Goal: Check status: Check status

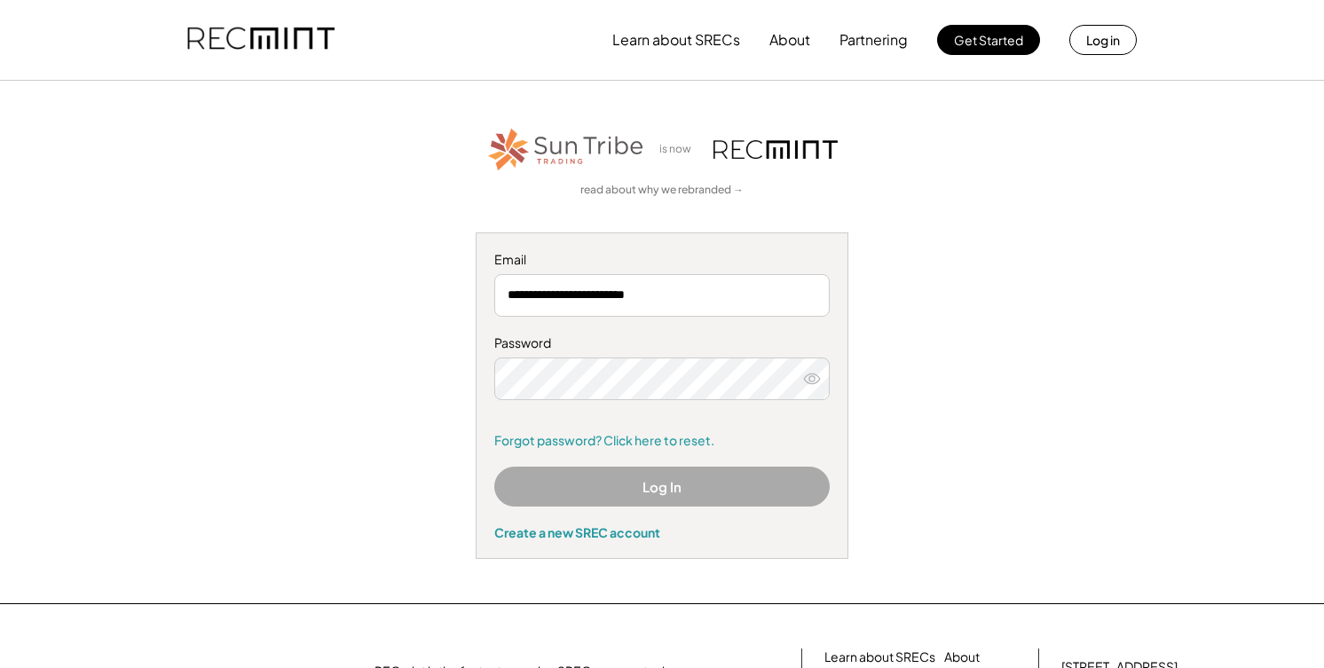
click at [625, 488] on button "Log In" at bounding box center [661, 487] width 335 height 40
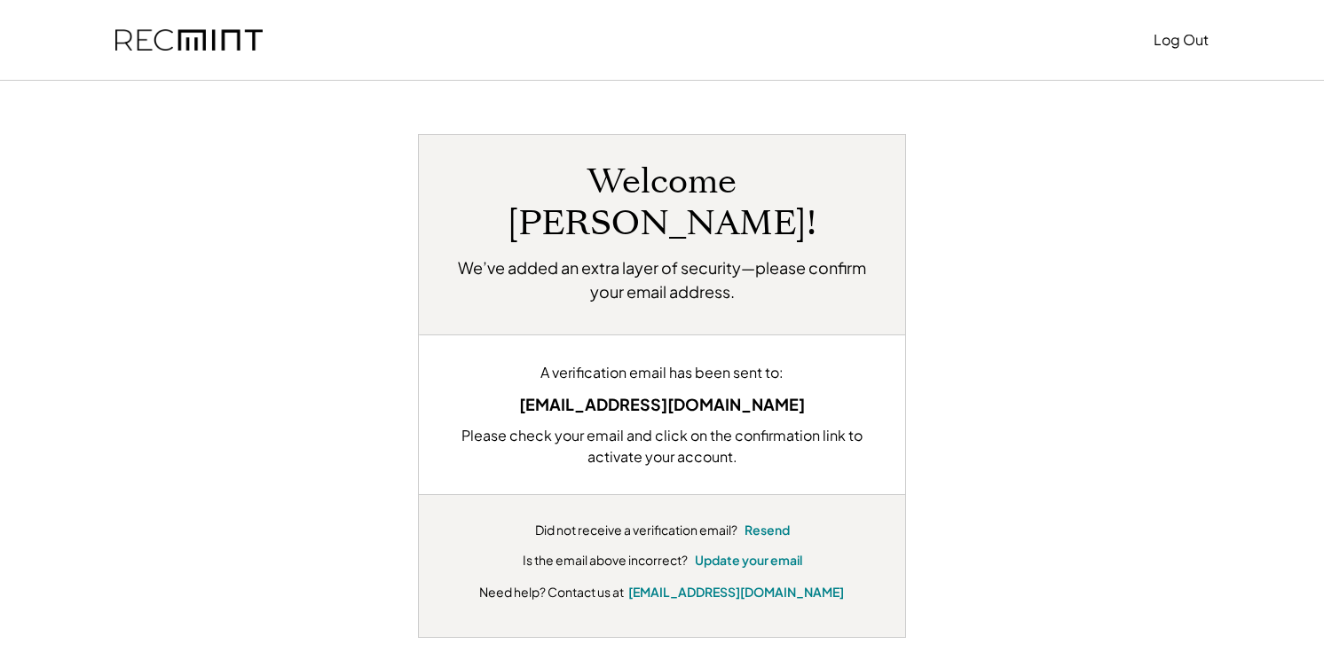
click at [1053, 254] on div "Welcome Mickey! We’ve added an extra layer of security—please confirm your emai…" at bounding box center [662, 386] width 1100 height 504
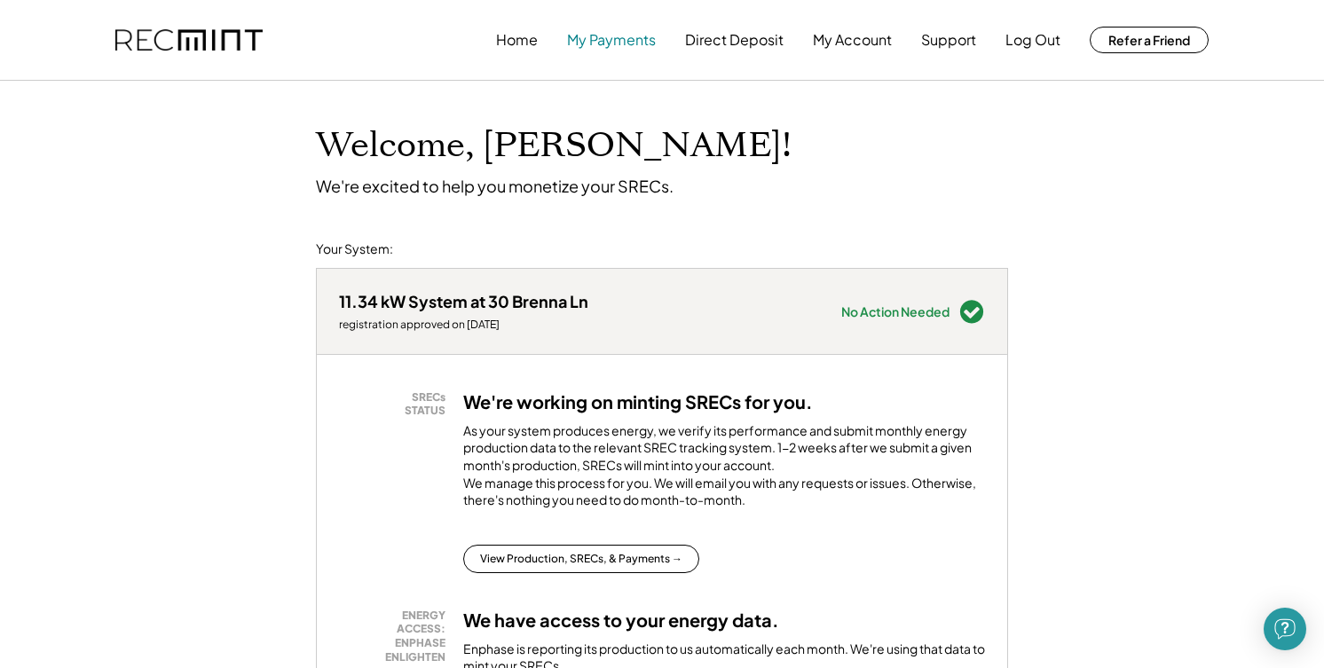
click at [603, 36] on button "My Payments" at bounding box center [611, 39] width 89 height 35
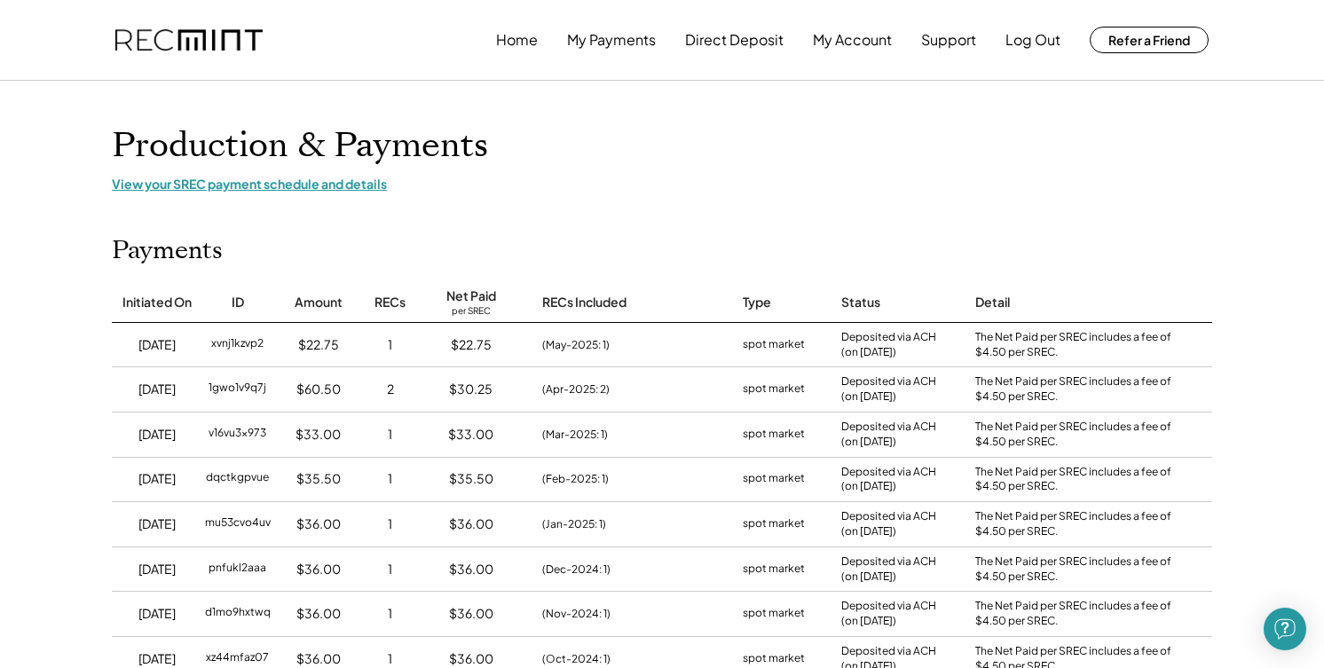
click at [322, 186] on div "View your SREC payment schedule and details" at bounding box center [662, 184] width 1100 height 16
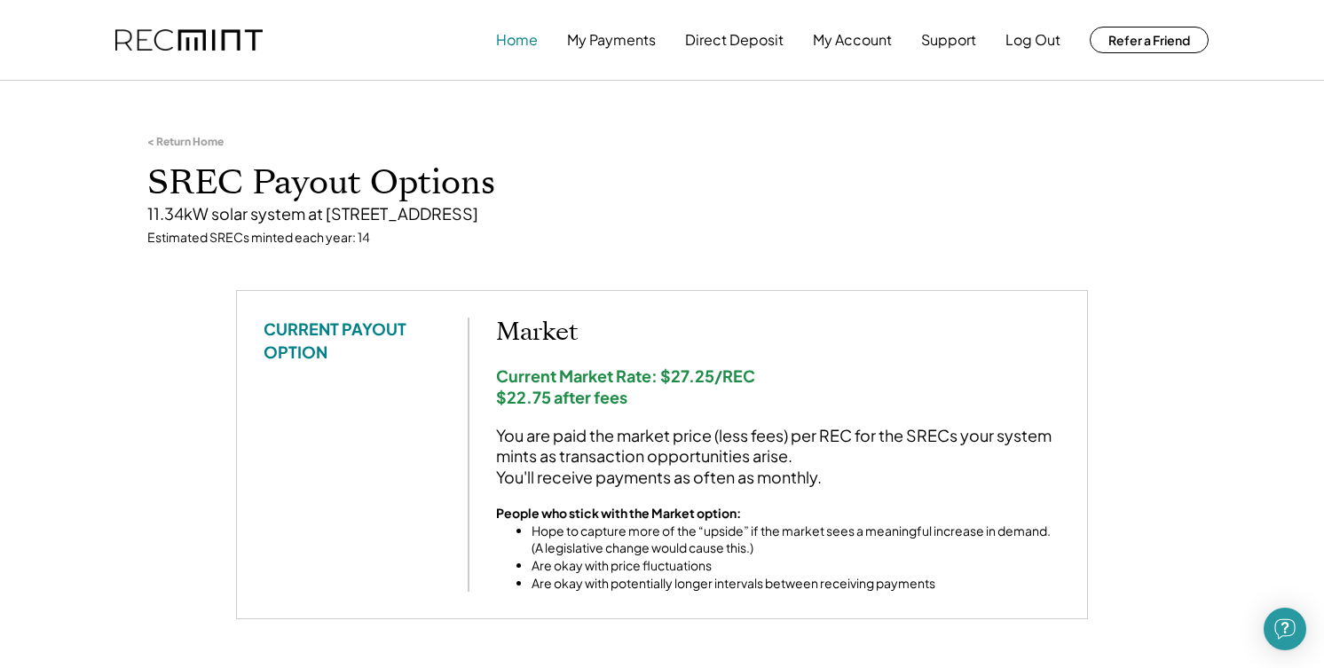
click at [513, 39] on button "Home" at bounding box center [517, 39] width 42 height 35
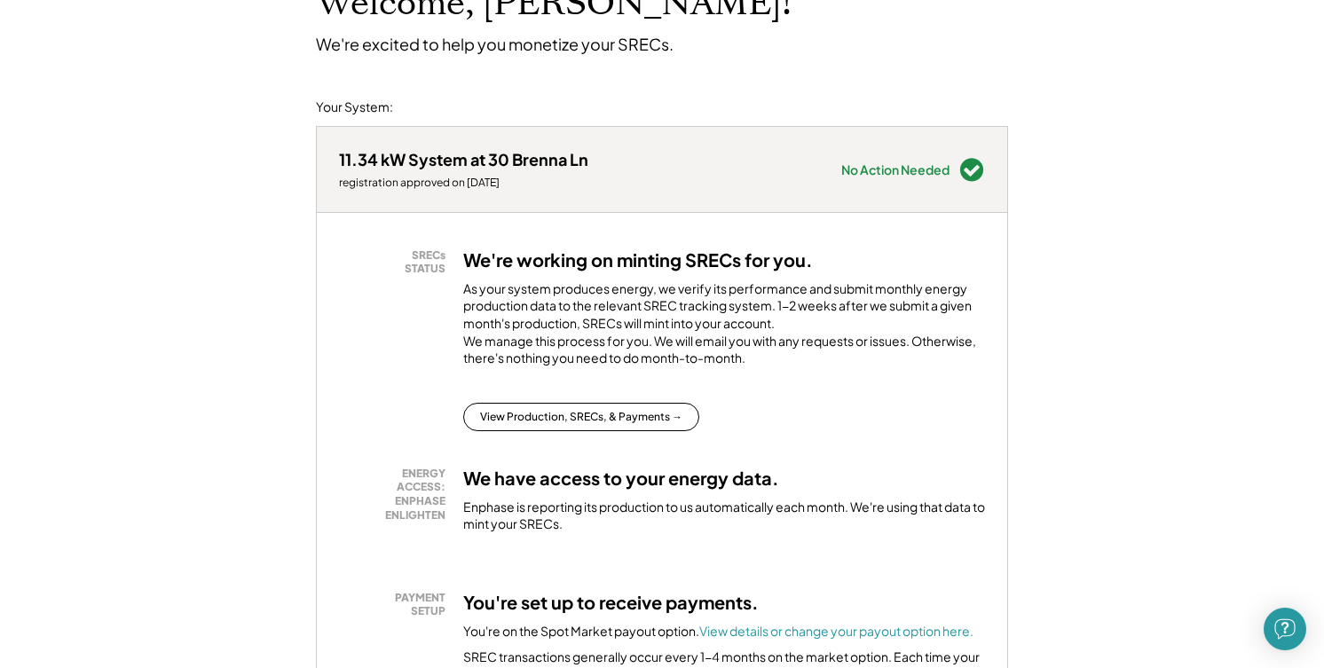
scroll to position [148, 0]
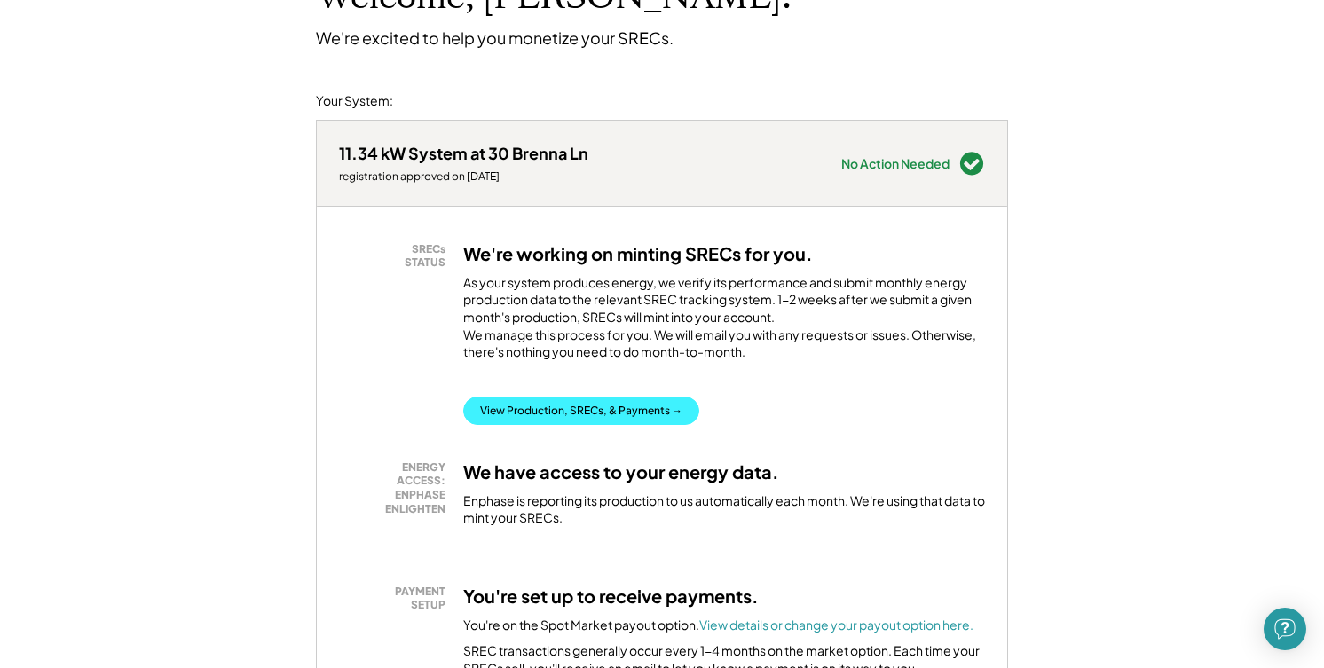
click at [568, 422] on button "View Production, SRECs, & Payments →" at bounding box center [581, 411] width 236 height 28
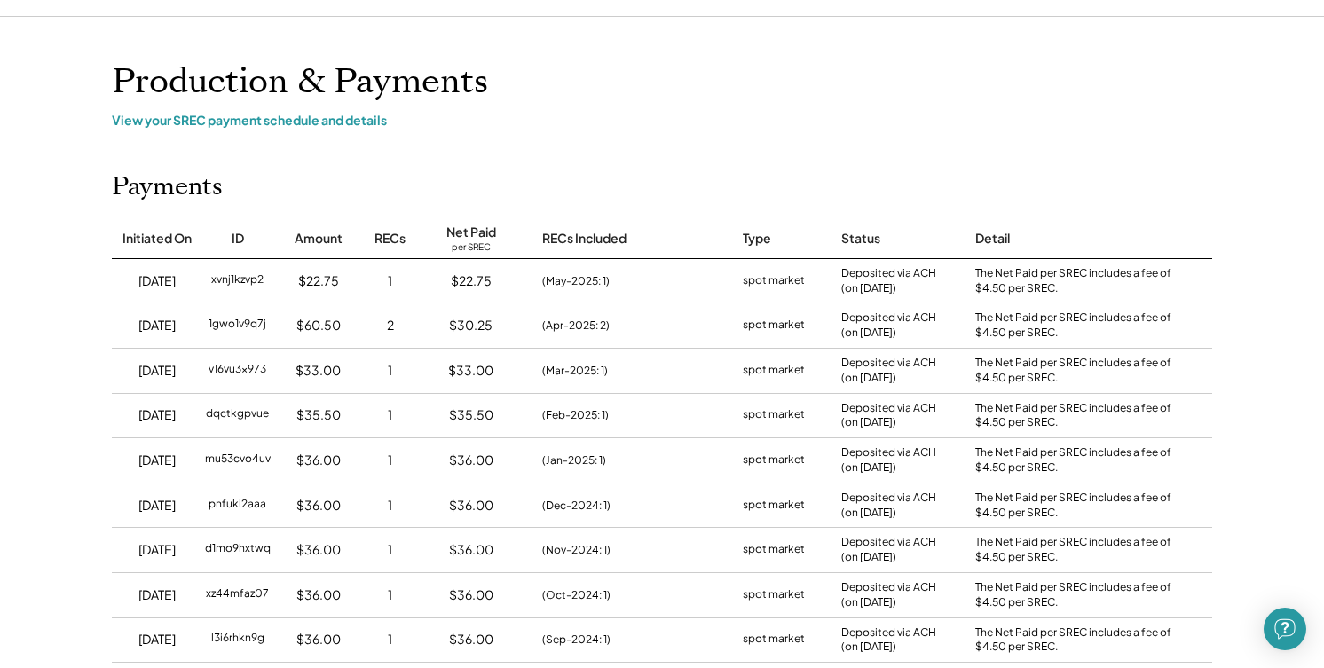
scroll to position [17, 0]
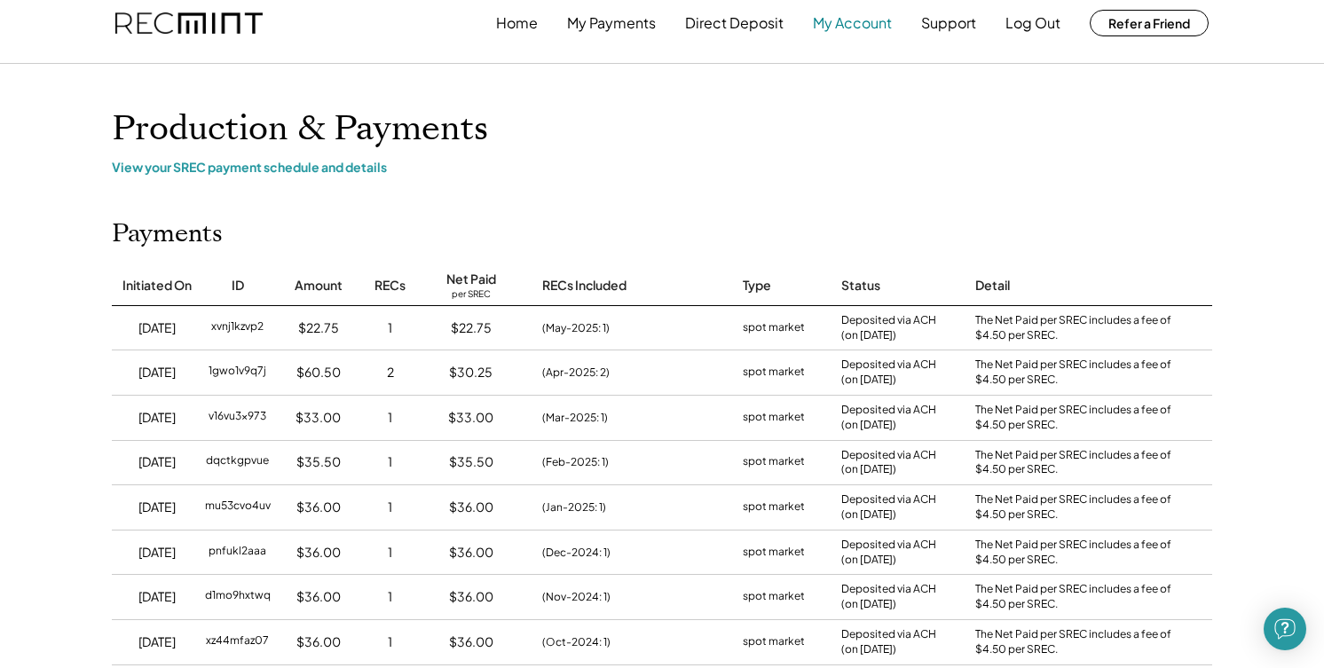
click at [850, 24] on button "My Account" at bounding box center [852, 22] width 79 height 35
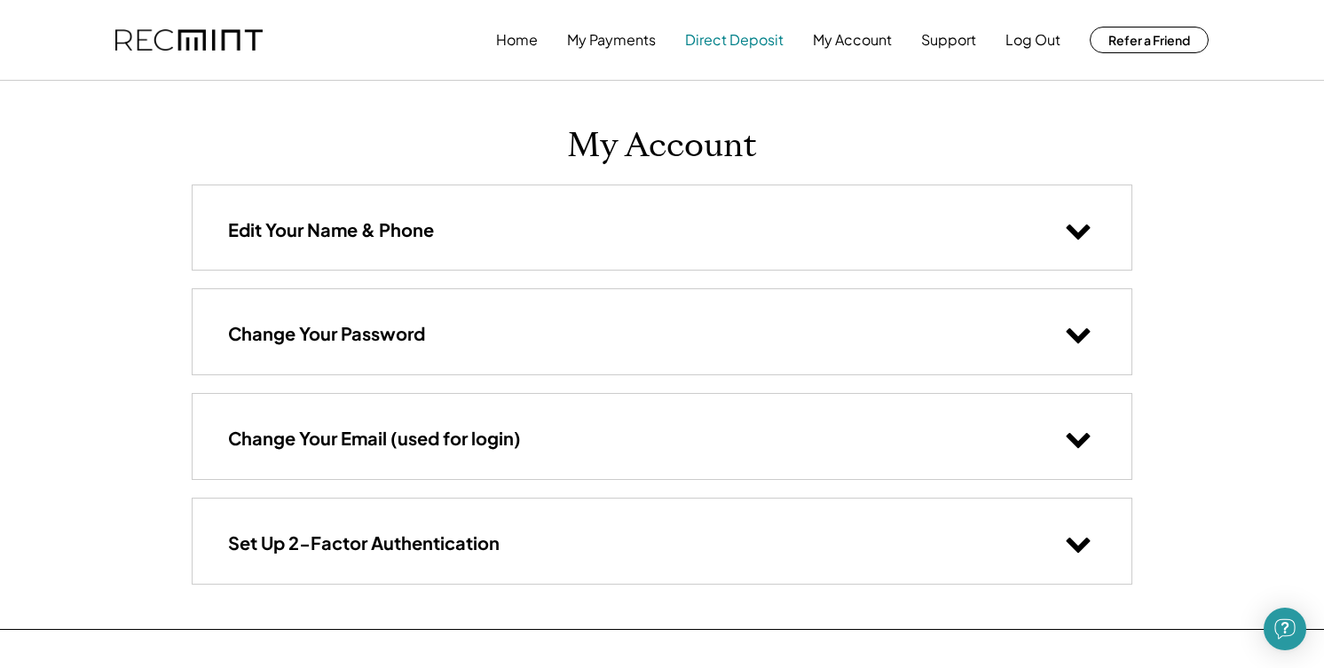
click at [722, 36] on button "Direct Deposit" at bounding box center [734, 39] width 99 height 35
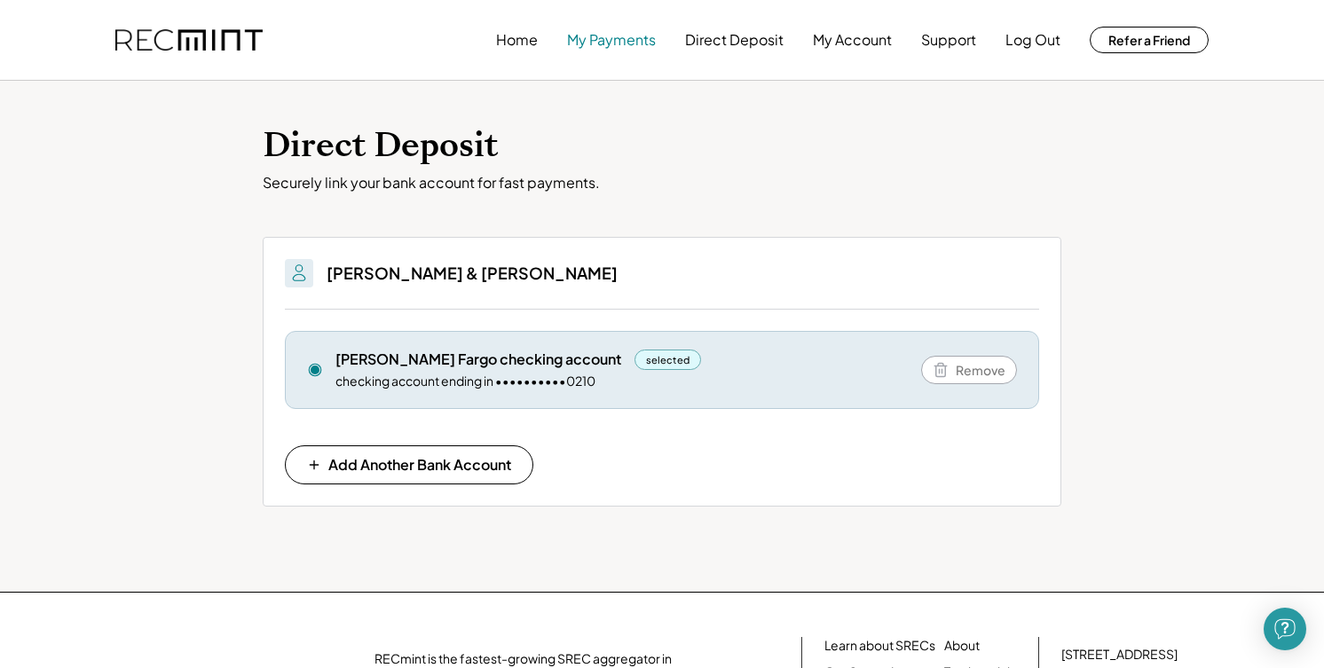
click at [608, 42] on button "My Payments" at bounding box center [611, 39] width 89 height 35
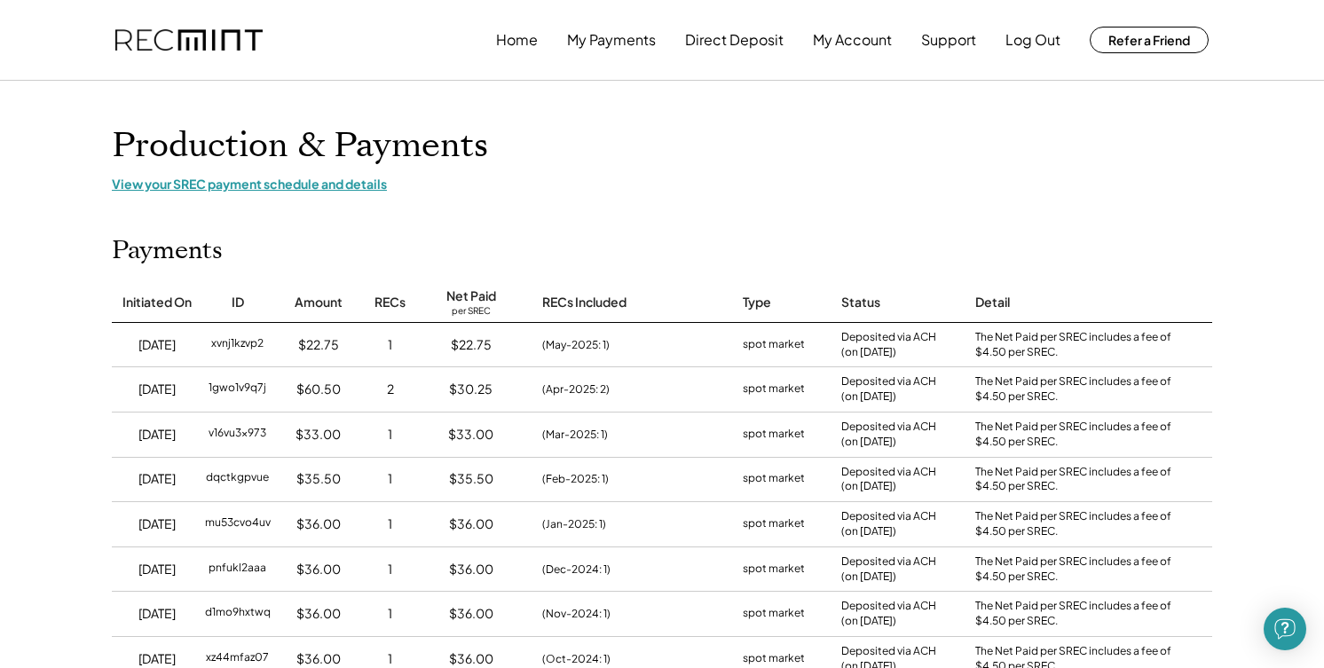
scroll to position [9, 0]
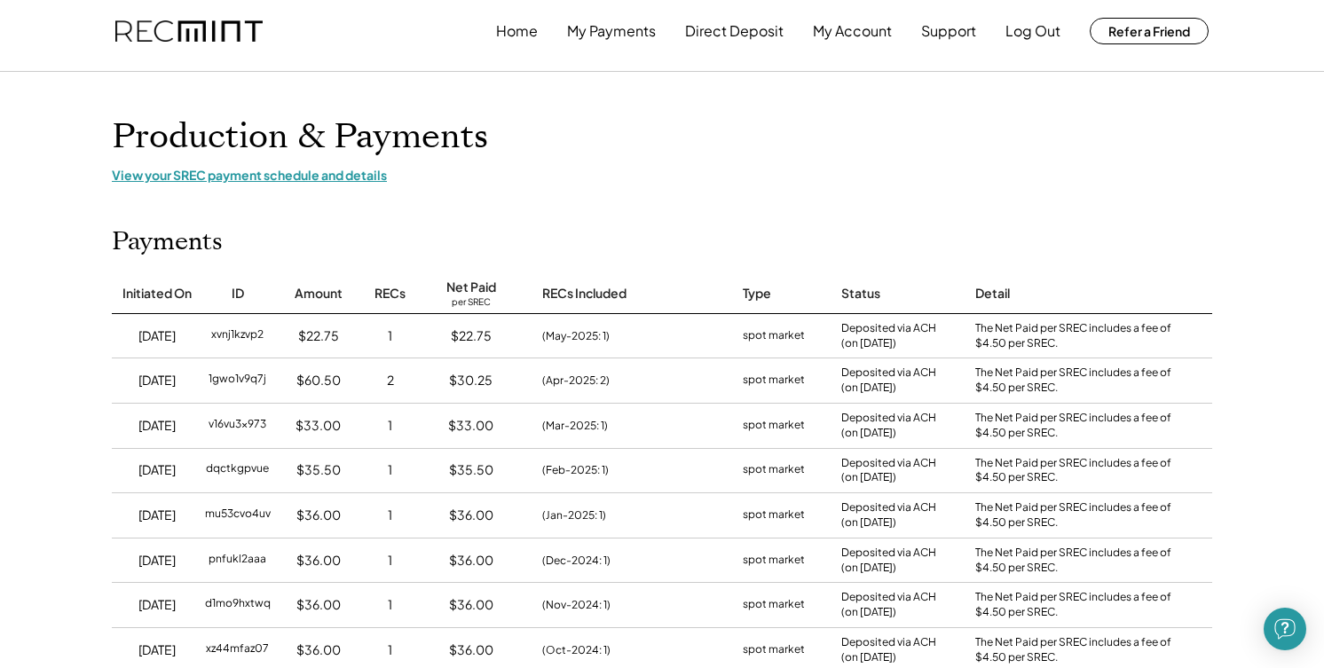
click at [258, 175] on div "View your SREC payment schedule and details" at bounding box center [662, 175] width 1100 height 16
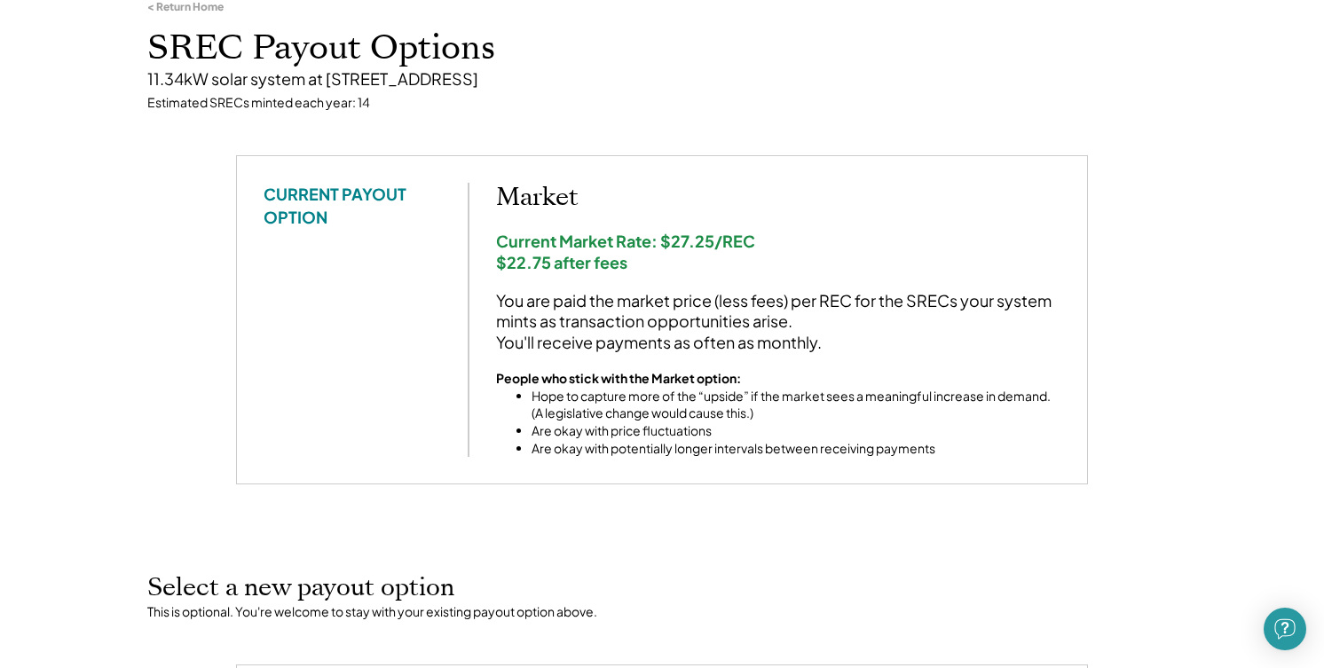
scroll to position [132, 0]
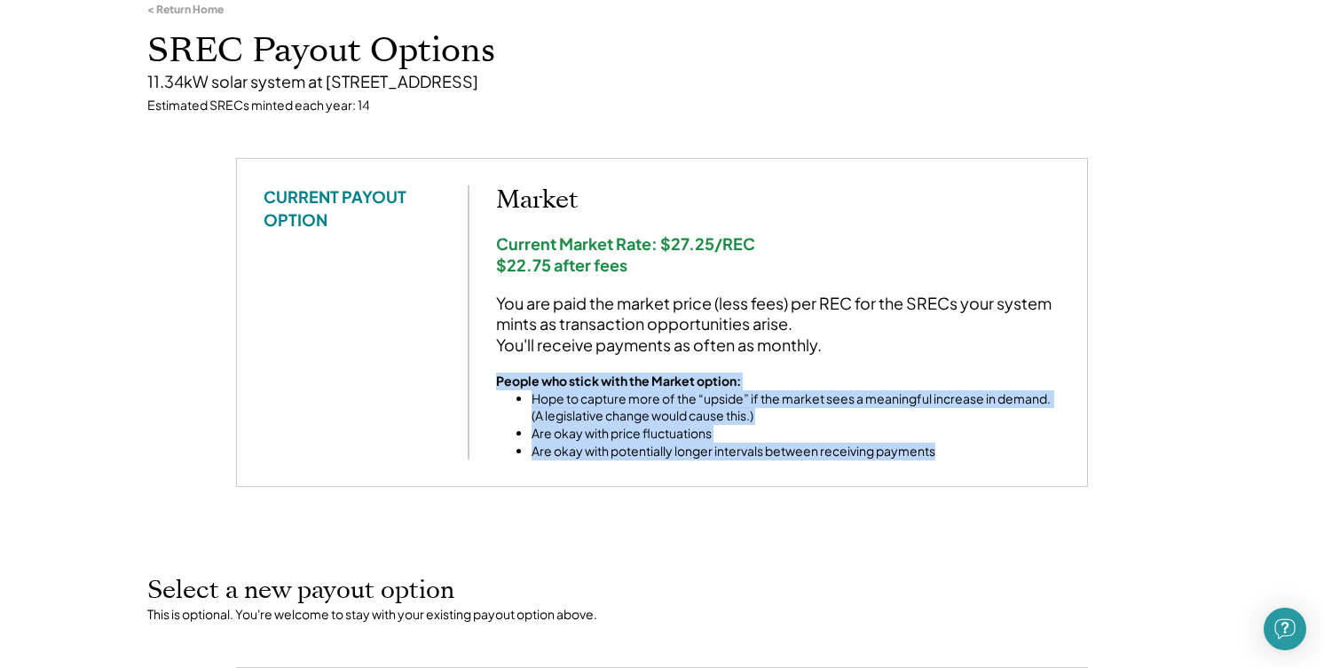
drag, startPoint x: 494, startPoint y: 381, endPoint x: 999, endPoint y: 463, distance: 511.7
click at [999, 463] on div "CURRENT PAYOUT OPTION Market Current Market Rate: $27.25/REC $22.75 after fees …" at bounding box center [662, 322] width 852 height 329
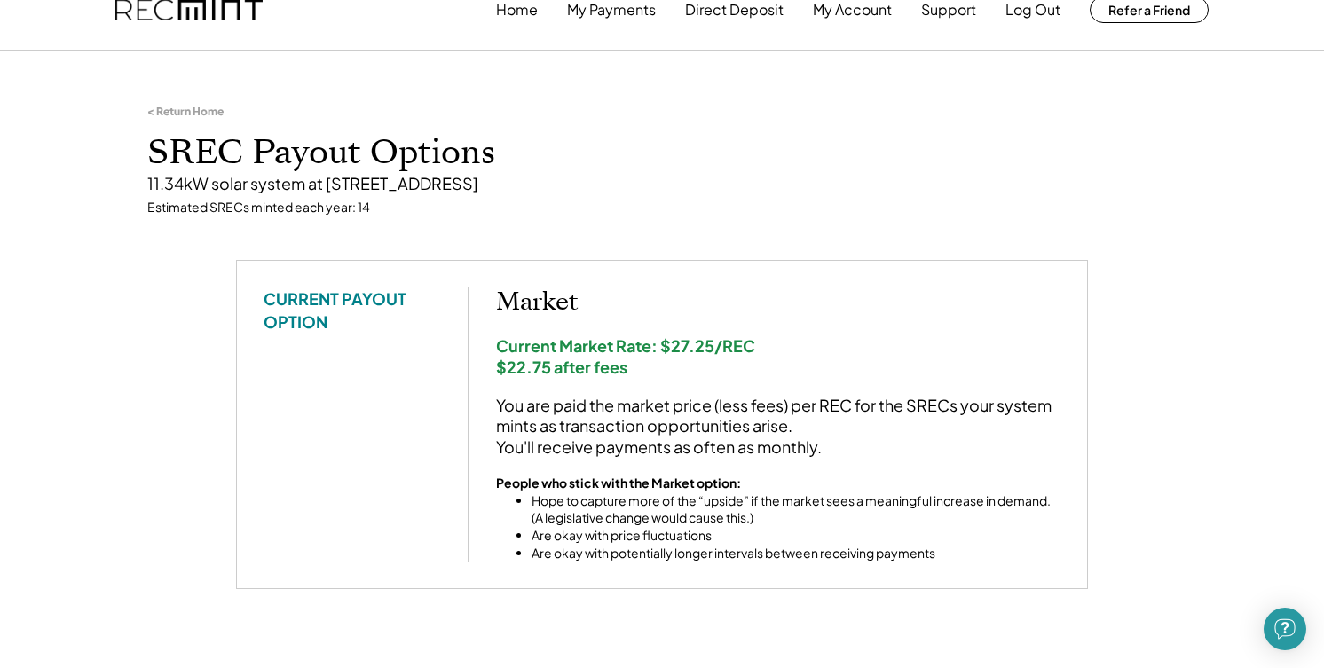
scroll to position [17, 0]
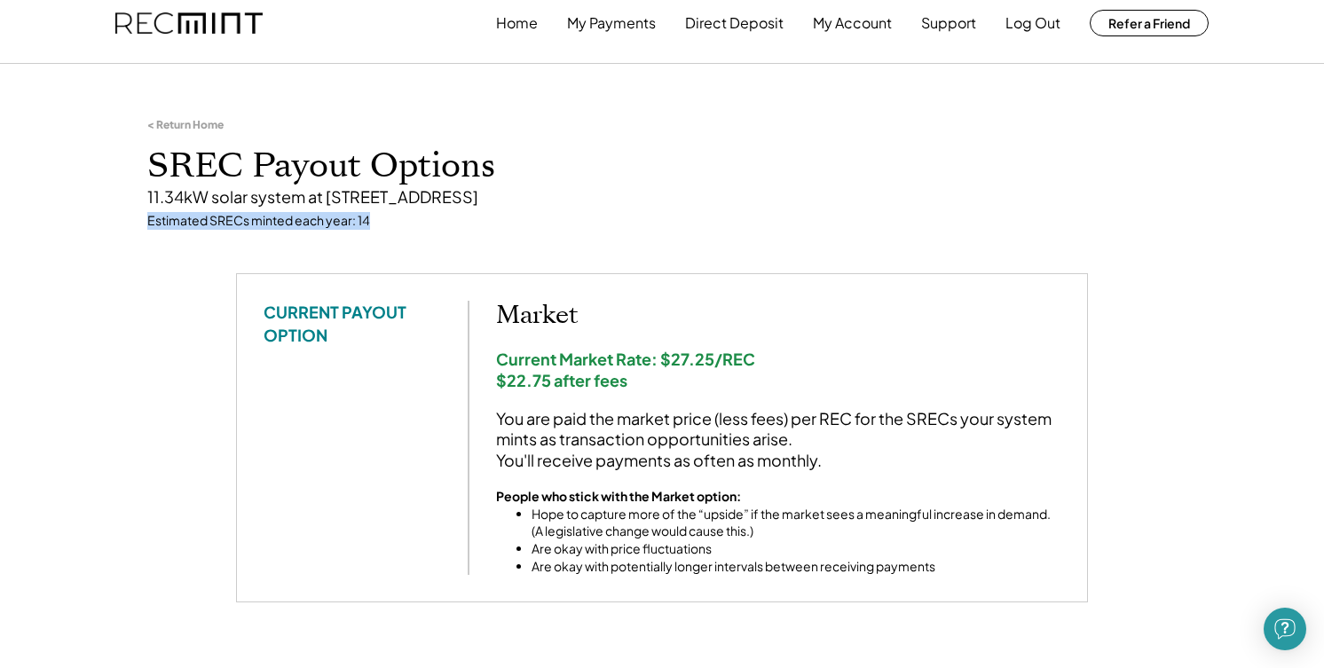
drag, startPoint x: 381, startPoint y: 224, endPoint x: 132, endPoint y: 227, distance: 248.5
click at [132, 227] on div "< Return Home SREC Payout Options 11.34kW solar system at 30 Brenna Ln, Lynchbu…" at bounding box center [662, 174] width 1065 height 200
click at [220, 155] on h1 "SREC Payout Options" at bounding box center [661, 167] width 1029 height 42
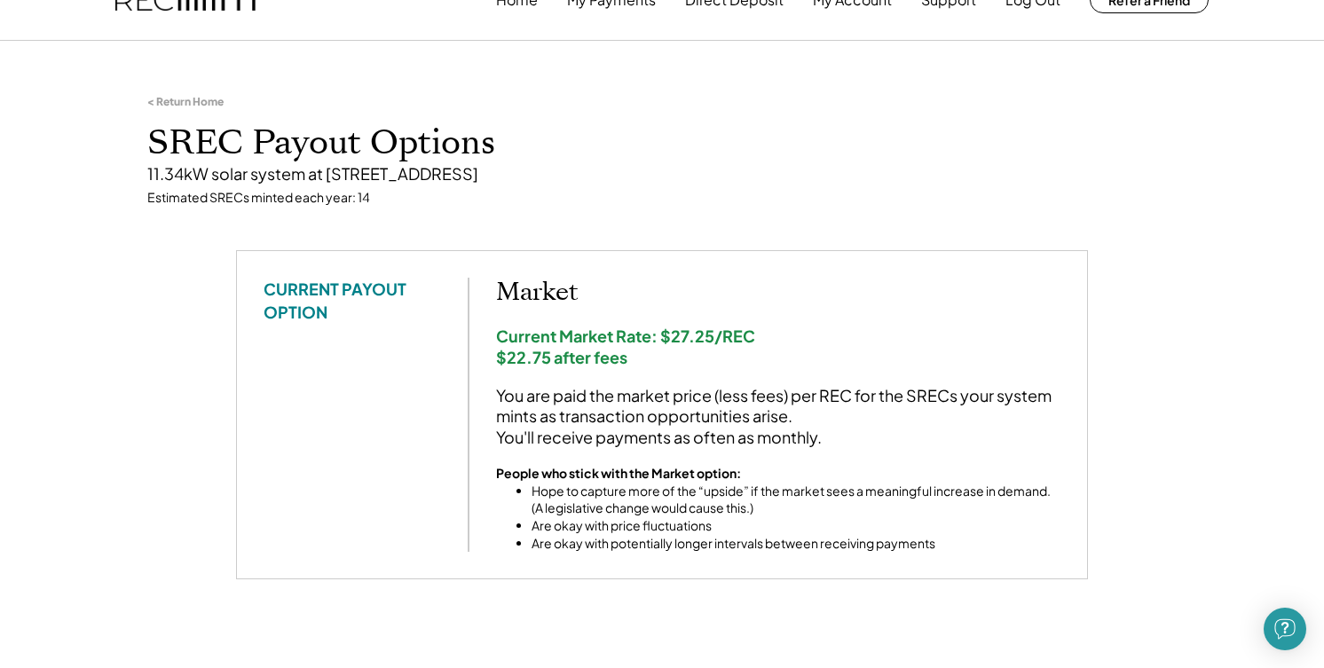
scroll to position [0, 0]
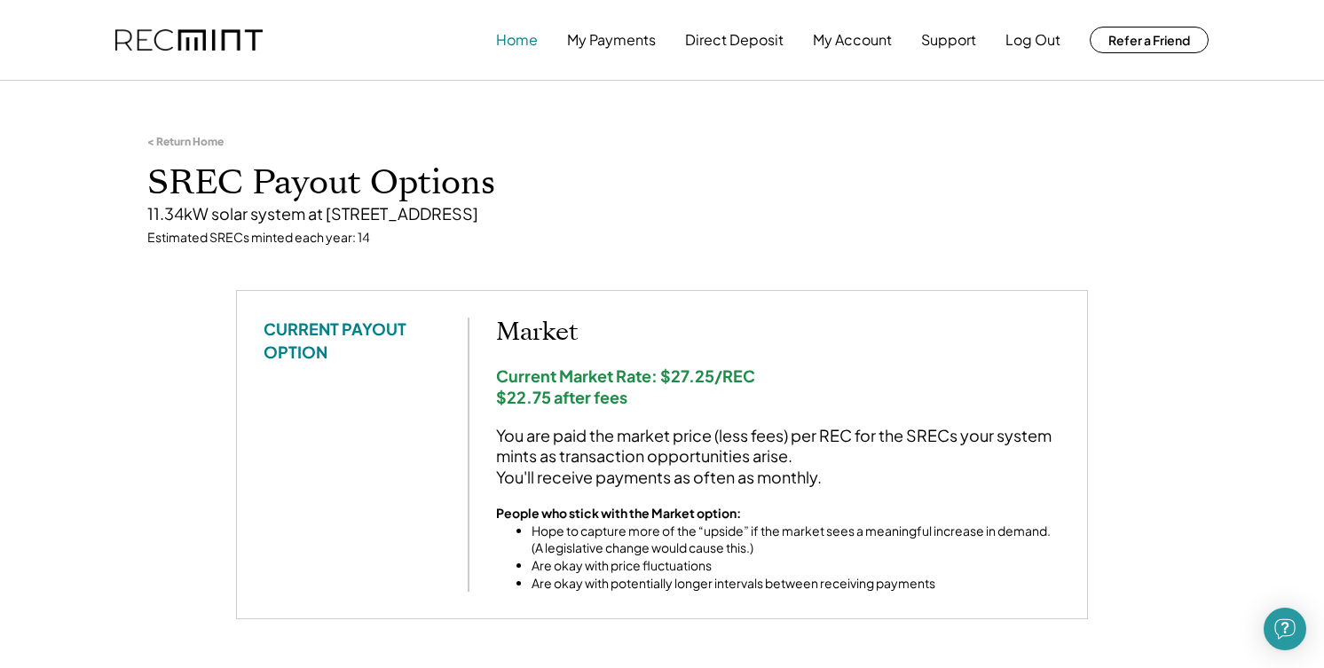
click at [529, 36] on button "Home" at bounding box center [517, 39] width 42 height 35
